Goal: Information Seeking & Learning: Check status

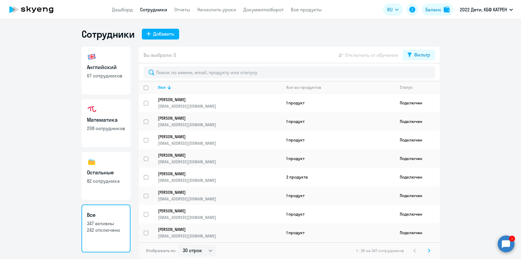
select select "30"
click at [123, 9] on link "Дашборд" at bounding box center [122, 10] width 21 height 6
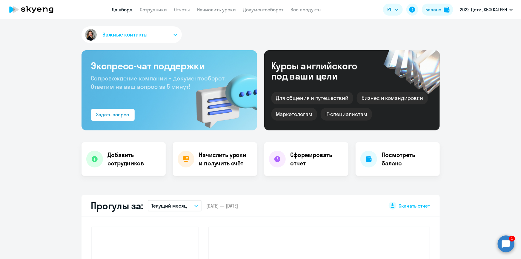
click at [506, 246] on circle at bounding box center [506, 243] width 17 height 17
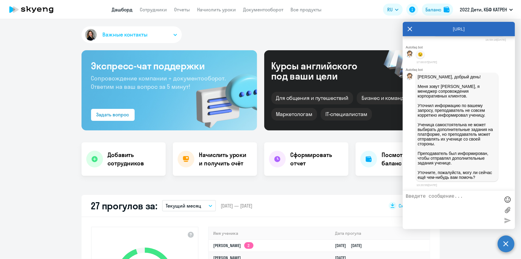
scroll to position [26426, 0]
select select "30"
click at [457, 164] on p "[PERSON_NAME], добрый день! Меня зовут [PERSON_NAME], я менеджер сопровождения …" at bounding box center [457, 126] width 79 height 105
click at [446, 201] on textarea at bounding box center [453, 210] width 94 height 32
click at [422, 213] on textarea "Здравствуйте! [PERSON_NAME], я правильно поняла, что непостредственно с препода…" at bounding box center [453, 210] width 94 height 32
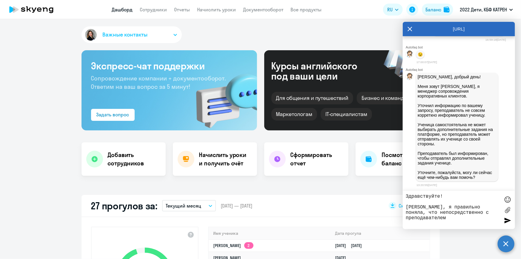
click at [499, 213] on textarea "Здравствуйте! [PERSON_NAME], я правильно поняла, что непосредственно с преподав…" at bounding box center [453, 210] width 94 height 32
click at [492, 220] on textarea "Здравствуйте! [PERSON_NAME], я правильно поняла, что непосредственно с преподав…" at bounding box center [453, 210] width 94 height 32
type textarea "Здравствуйте! [PERSON_NAME], я правильно поняла, что непосредственно с преподав…"
click at [507, 221] on div at bounding box center [507, 220] width 9 height 9
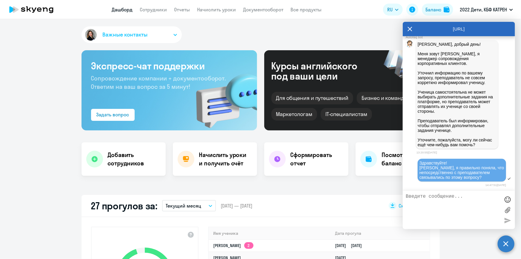
scroll to position [26464, 0]
click at [466, 199] on textarea at bounding box center [453, 210] width 94 height 32
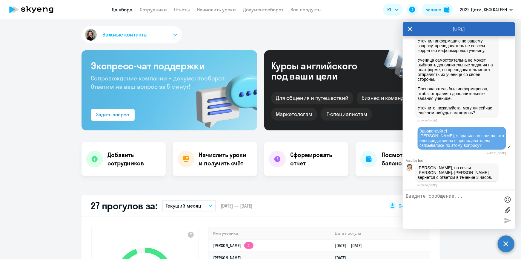
scroll to position [26491, 0]
click at [457, 59] on p "[PERSON_NAME], добрый день! Меня зовут [PERSON_NAME], я менеджер сопровождения …" at bounding box center [457, 62] width 79 height 105
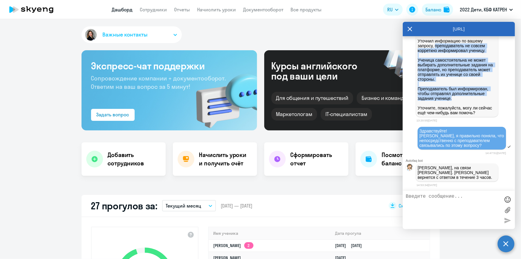
drag, startPoint x: 435, startPoint y: 43, endPoint x: 472, endPoint y: 97, distance: 65.2
click at [472, 97] on p "[PERSON_NAME], добрый день! Меня зовут [PERSON_NAME], я менеджер сопровождения …" at bounding box center [457, 62] width 79 height 105
copy p "преподаватель не совсем корреткно информировал ученицу. Ученица самостоятельна …"
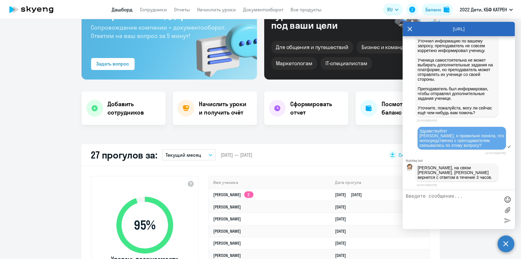
scroll to position [108, 0]
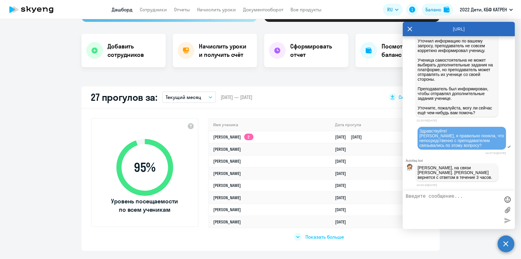
click at [434, 202] on textarea at bounding box center [453, 210] width 94 height 32
click at [439, 199] on textarea at bounding box center [453, 210] width 94 height 32
click at [433, 200] on textarea at bounding box center [453, 210] width 94 height 32
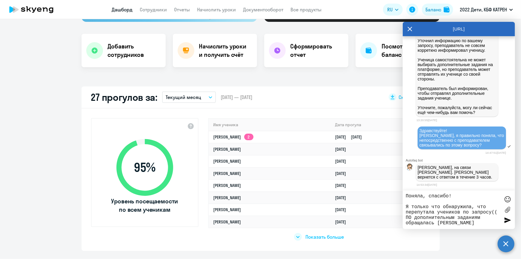
paste textarea "42398113"
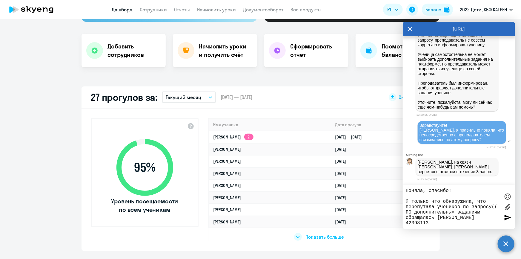
click at [406, 224] on textarea "Поняла, спасибо! Я только что обнаружила, что перепутала учеников по запросу(( …" at bounding box center [453, 207] width 94 height 38
click at [411, 214] on textarea "Поняла, спасибо! Я только что обнаружила, что перепутала учеников по запросу(( …" at bounding box center [453, 207] width 94 height 38
click at [436, 223] on textarea "Поняла, спасибо! Я только что обнаружила, что перепутала учеников по запросу(( …" at bounding box center [453, 207] width 94 height 38
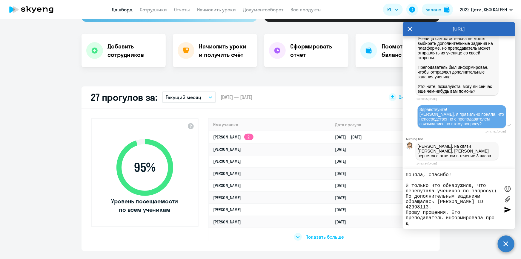
scroll to position [6, 0]
click at [473, 224] on textarea "Поняла, спасибо! Я только что обнаружила, что перепутала учеников по запросу(( …" at bounding box center [453, 199] width 94 height 54
click at [445, 197] on textarea "Поняла, спасибо! Я только что обнаружила, что перепутала учеников по запросу(( …" at bounding box center [453, 199] width 94 height 54
type textarea "Поняла, спасибо! Я только что обнаружила, что перепутала учеников по запросу(( …"
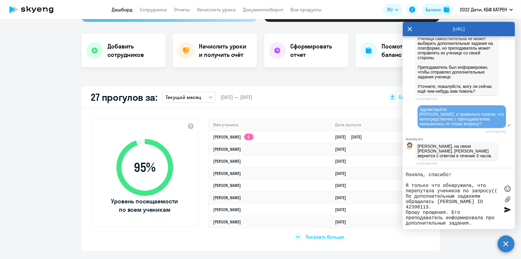
click at [507, 211] on div at bounding box center [507, 209] width 9 height 9
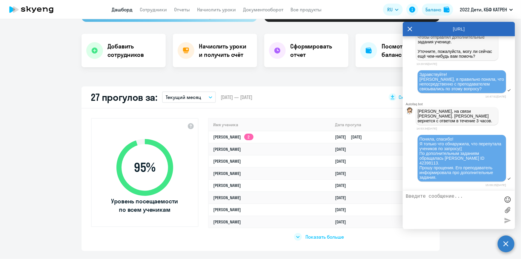
scroll to position [26554, 0]
click at [128, 10] on link "Дашборд" at bounding box center [122, 10] width 21 height 6
click at [126, 7] on link "Дашборд" at bounding box center [122, 10] width 21 height 6
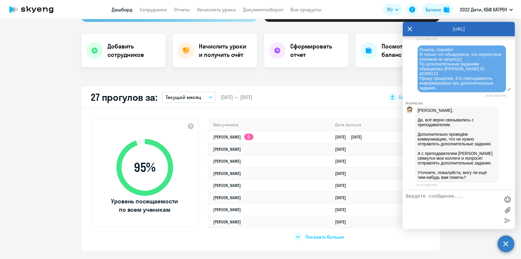
scroll to position [26650, 0]
click at [154, 8] on link "Сотрудники" at bounding box center [153, 10] width 27 height 6
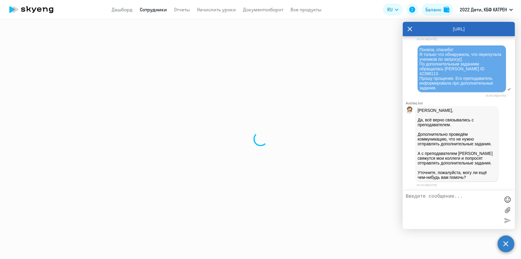
select select "30"
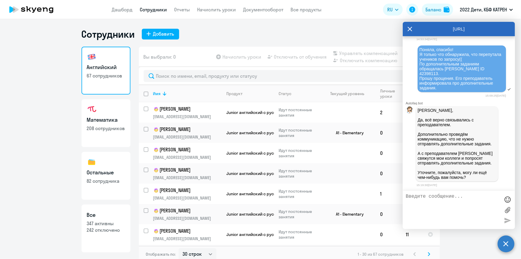
scroll to position [26432, 0]
drag, startPoint x: 418, startPoint y: 79, endPoint x: 424, endPoint y: 89, distance: 11.8
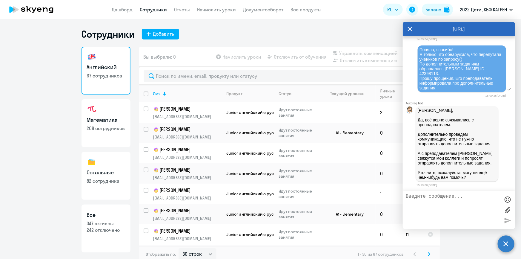
click at [432, 197] on textarea at bounding box center [453, 210] width 94 height 32
click at [447, 198] on textarea "Благодарю!" at bounding box center [453, 210] width 94 height 32
type textarea "Благодарю! Пока вопросов больше нет"
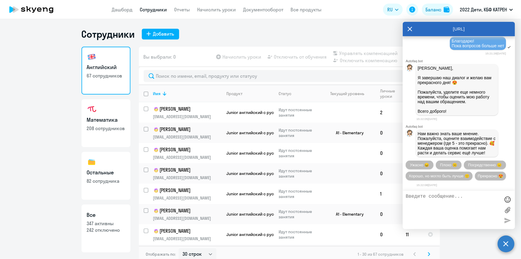
scroll to position [26826, 0]
click at [478, 177] on span "Прекрасно 😍" at bounding box center [490, 176] width 25 height 4
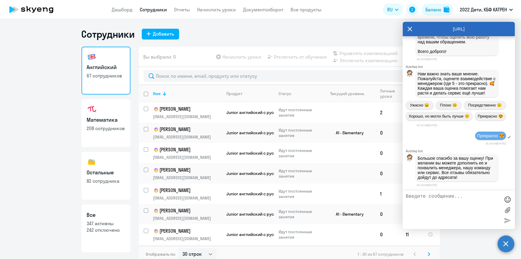
scroll to position [26452, 0]
drag, startPoint x: 436, startPoint y: 82, endPoint x: 460, endPoint y: 134, distance: 57.1
drag, startPoint x: 435, startPoint y: 82, endPoint x: 455, endPoint y: 133, distance: 54.9
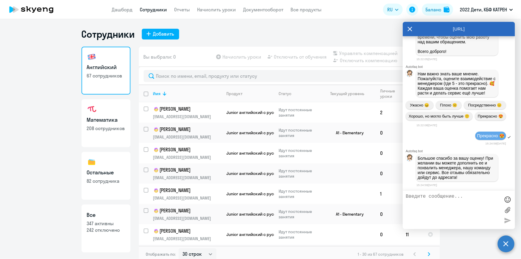
copy p "преподаватель не совсем корреткно информировал ученицу. Ученица самостоятельна …"
drag, startPoint x: 418, startPoint y: 62, endPoint x: 448, endPoint y: 62, distance: 30.8
copy p "сопровождения"
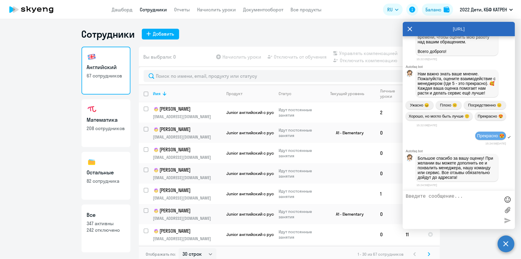
drag, startPoint x: 466, startPoint y: 99, endPoint x: 453, endPoint y: 68, distance: 33.5
drag, startPoint x: 418, startPoint y: 63, endPoint x: 449, endPoint y: 63, distance: 31.1
copy p "сопровождения"
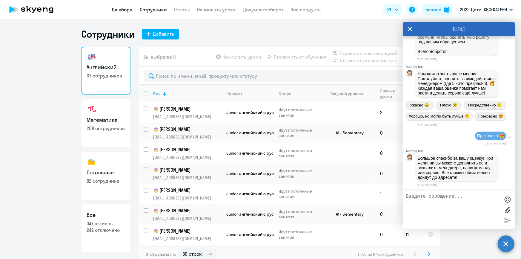
click at [122, 10] on link "Дашборд" at bounding box center [122, 10] width 21 height 6
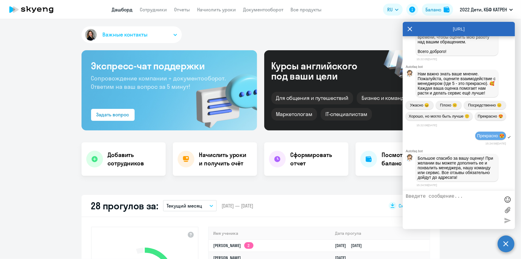
scroll to position [81, 0]
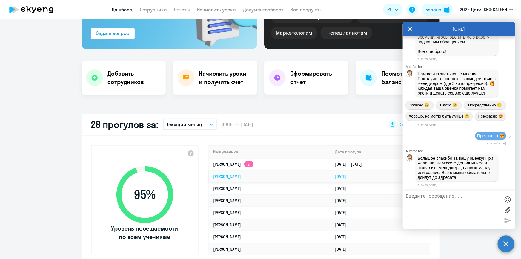
click at [241, 174] on link "[PERSON_NAME]" at bounding box center [228, 176] width 28 height 5
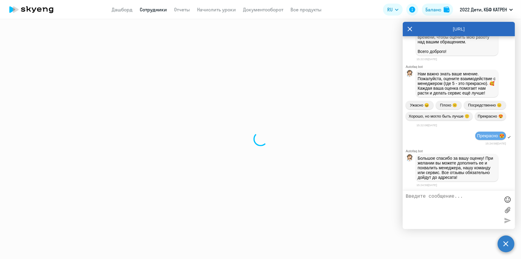
select select "english"
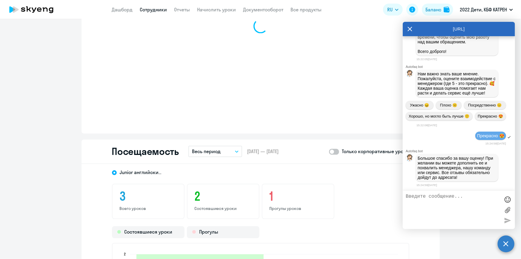
scroll to position [598, 0]
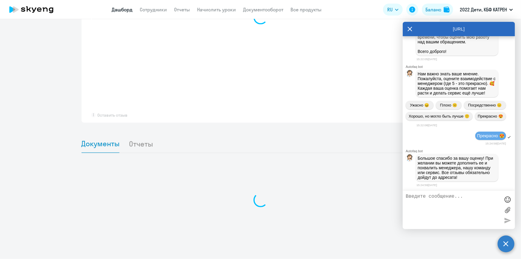
scroll to position [482, 0]
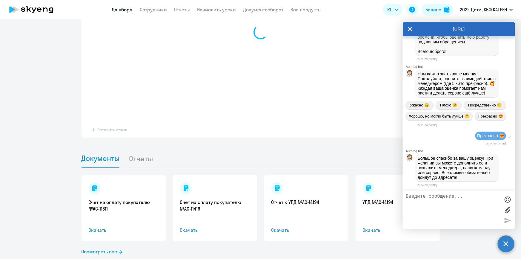
select select "30"
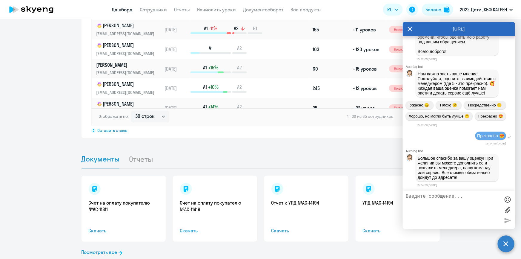
scroll to position [482, 0]
click at [152, 9] on link "Сотрудники" at bounding box center [153, 10] width 27 height 6
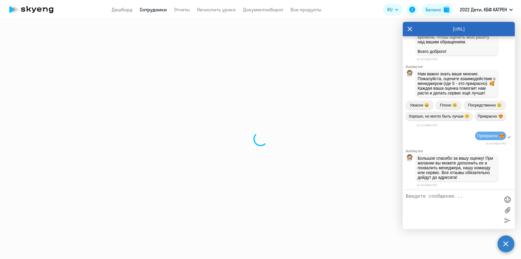
select select "30"
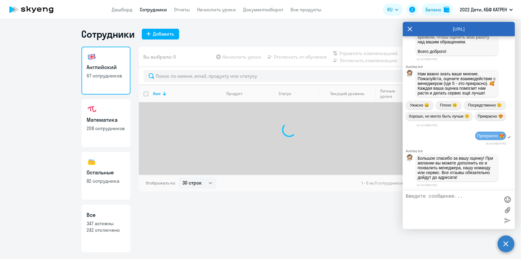
drag, startPoint x: 113, startPoint y: 227, endPoint x: 149, endPoint y: 194, distance: 48.7
click at [113, 227] on p "242 отключено" at bounding box center [106, 229] width 38 height 7
select select "30"
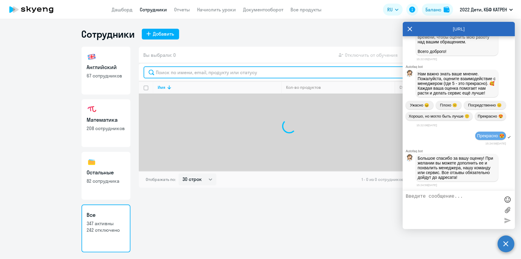
click at [193, 73] on input "text" at bounding box center [290, 72] width 292 height 12
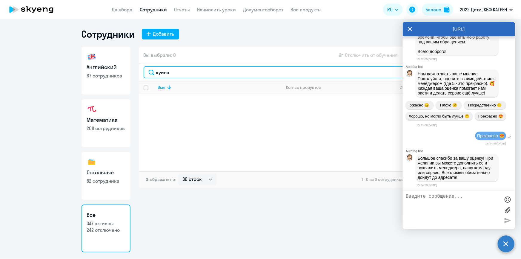
click at [161, 72] on input "куина" at bounding box center [290, 72] width 292 height 12
type input "кузина"
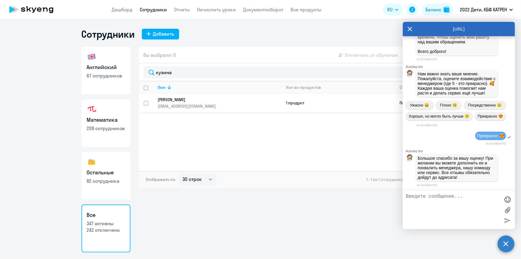
click at [195, 96] on td "[PERSON_NAME] [PERSON_NAME][EMAIL_ADDRESS][DOMAIN_NAME]" at bounding box center [217, 103] width 128 height 19
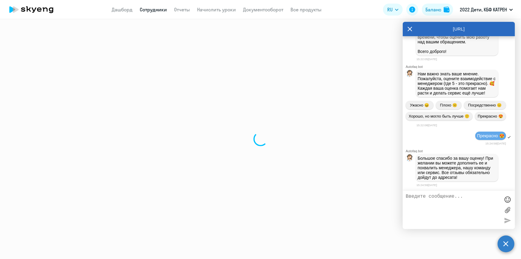
select select "english"
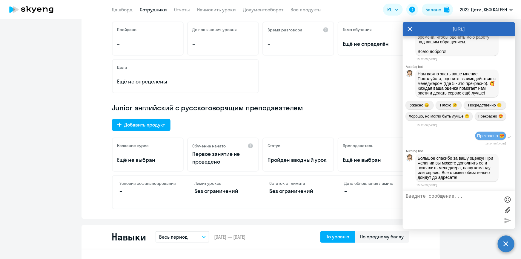
scroll to position [27, 0]
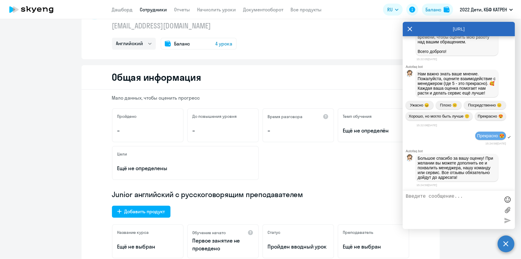
click at [148, 7] on link "Сотрудники" at bounding box center [153, 10] width 27 height 6
select select "30"
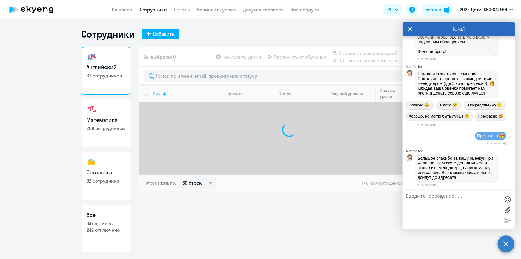
drag, startPoint x: 95, startPoint y: 232, endPoint x: 119, endPoint y: 214, distance: 29.6
click at [96, 232] on p "242 отключено" at bounding box center [106, 229] width 38 height 7
select select "30"
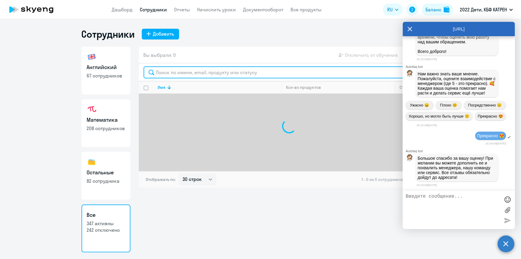
click at [189, 73] on input "text" at bounding box center [290, 72] width 292 height 12
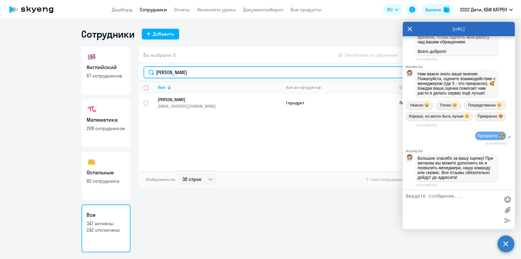
type input "[PERSON_NAME]"
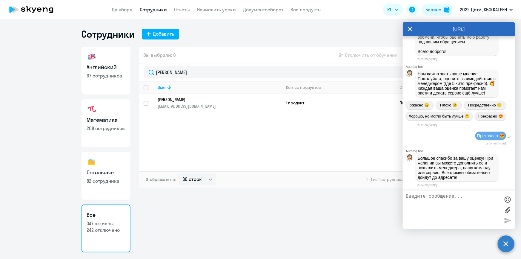
click at [198, 99] on p "[PERSON_NAME]" at bounding box center [215, 99] width 115 height 5
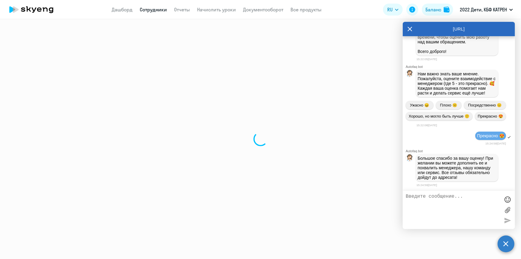
select select "others"
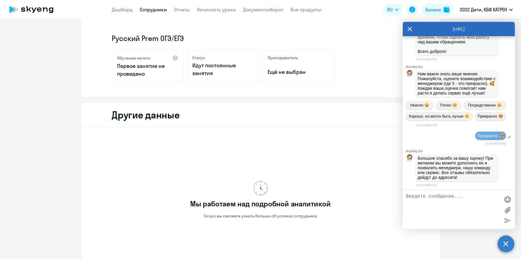
scroll to position [54, 0]
